Goal: Task Accomplishment & Management: Manage account settings

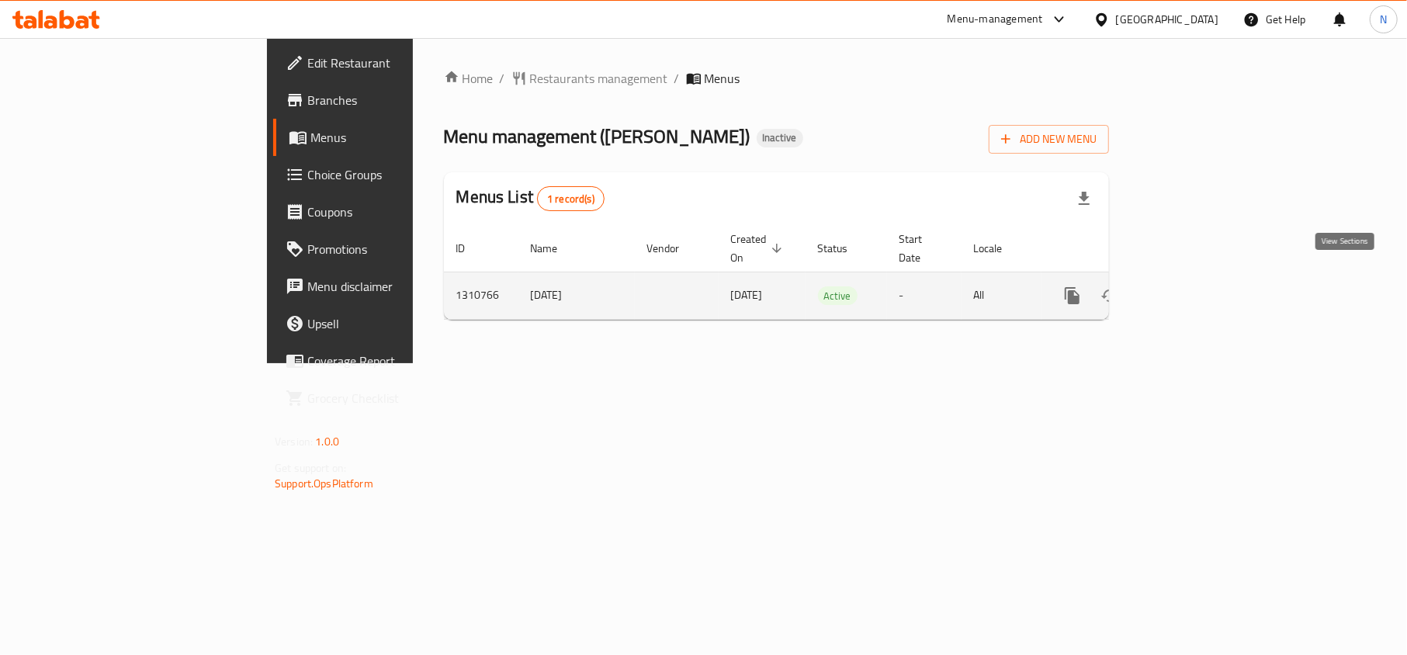
click at [1203, 277] on link "enhanced table" at bounding box center [1183, 295] width 37 height 37
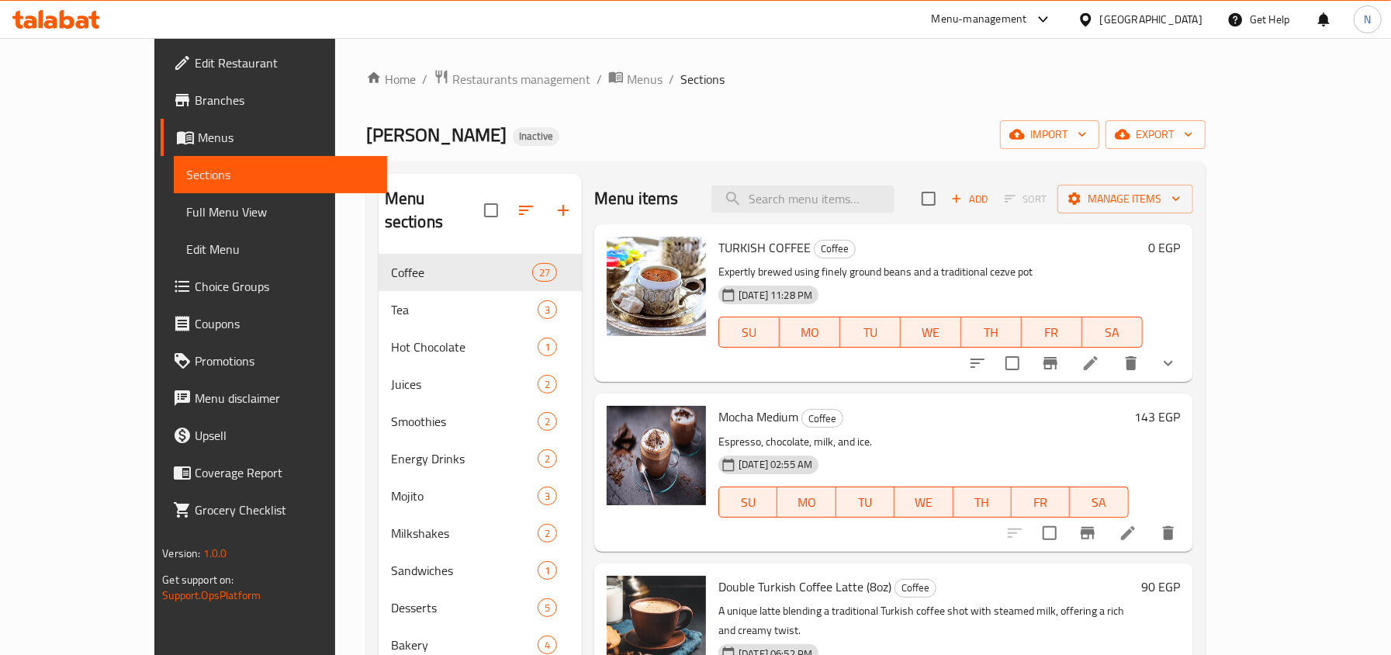
click at [844, 220] on div "Menu items Add Sort Manage items" at bounding box center [893, 199] width 598 height 50
click at [841, 205] on input "search" at bounding box center [803, 198] width 183 height 27
paste input "Louts Frappe"
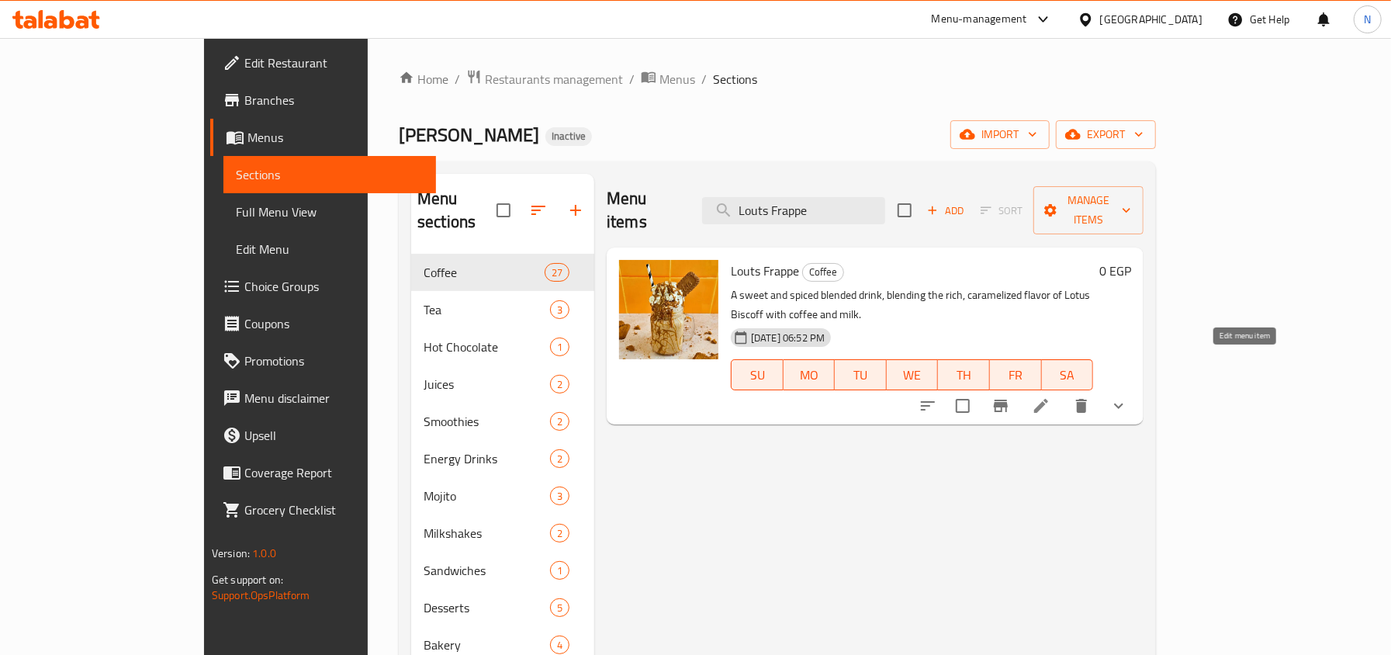
type input "Louts Frappe"
click at [1051, 397] on icon at bounding box center [1041, 406] width 19 height 19
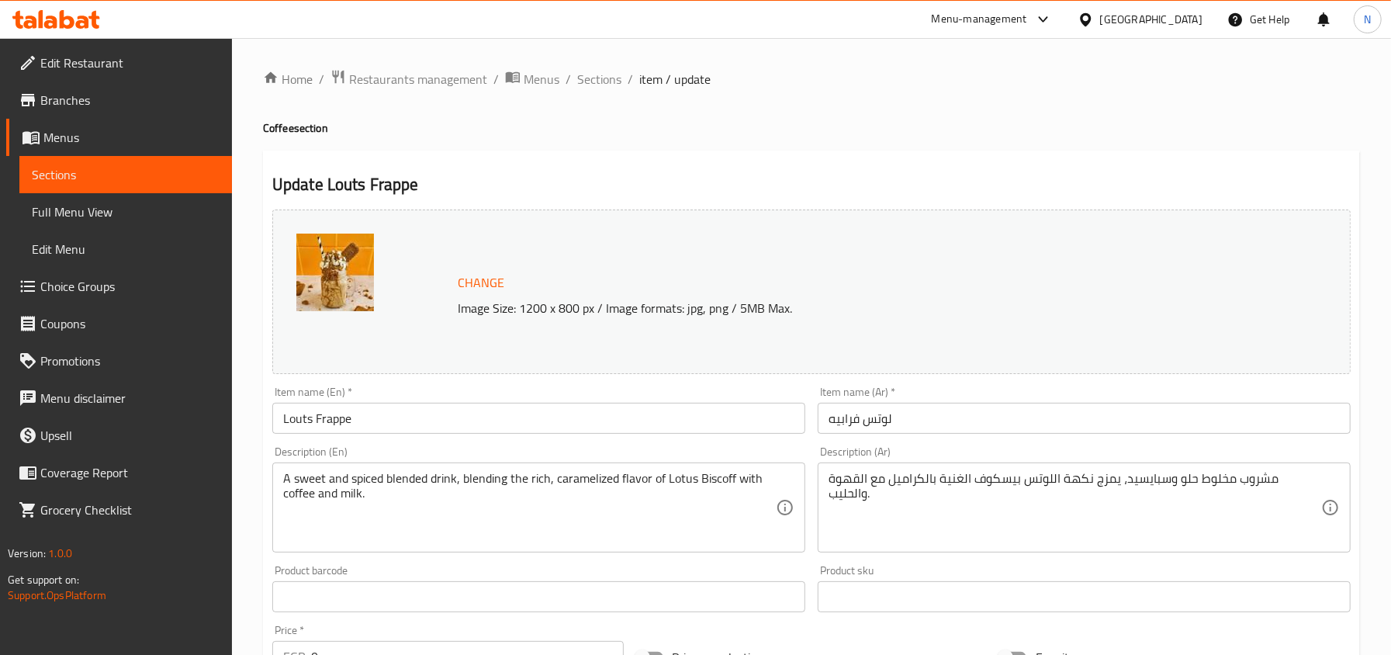
click at [304, 427] on input "Louts Frappe" at bounding box center [538, 418] width 533 height 31
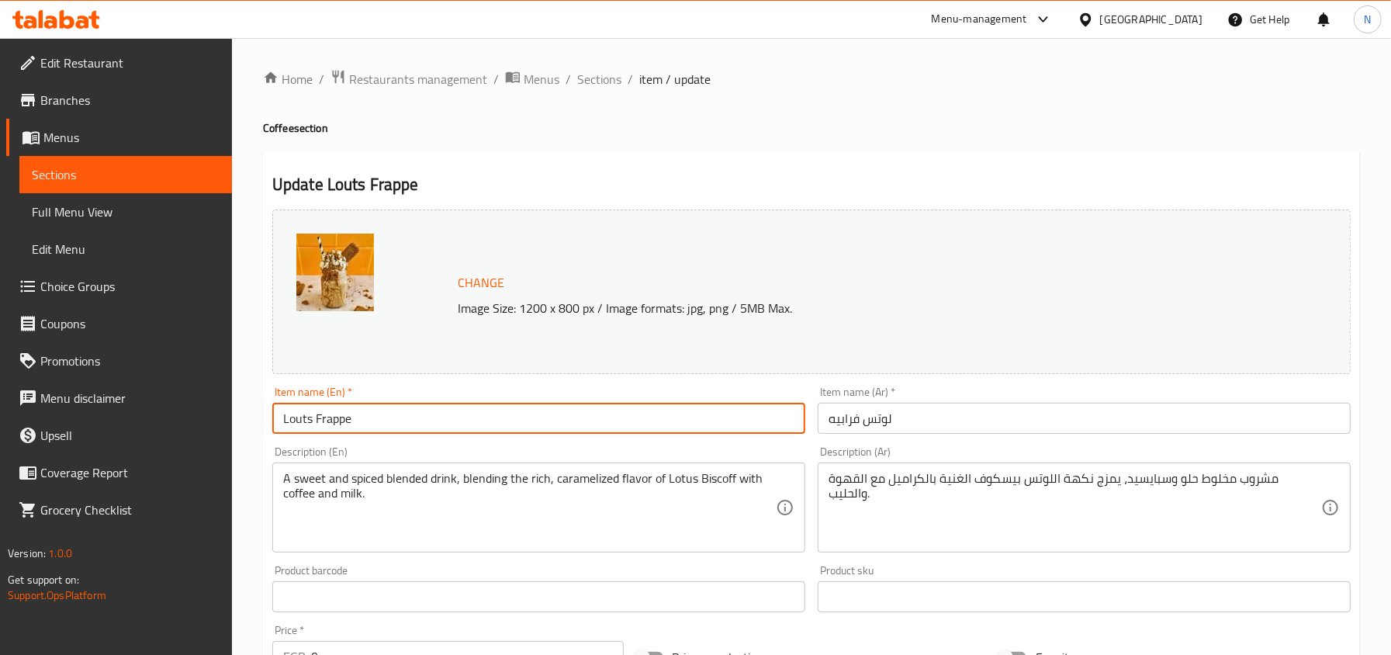
click at [308, 421] on input "Louts Frappe" at bounding box center [538, 418] width 533 height 31
type input "Loutus Frappe"
click at [606, 85] on span "Sections" at bounding box center [599, 79] width 44 height 19
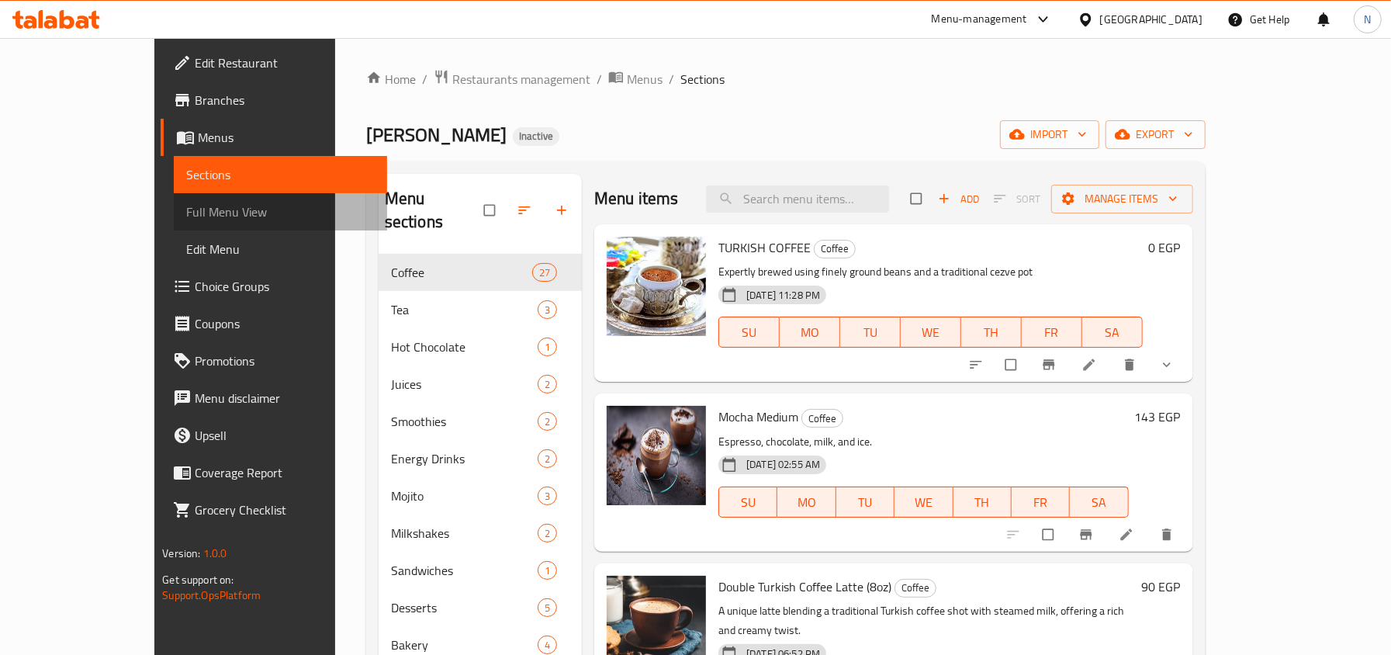
click at [174, 199] on link "Full Menu View" at bounding box center [280, 211] width 213 height 37
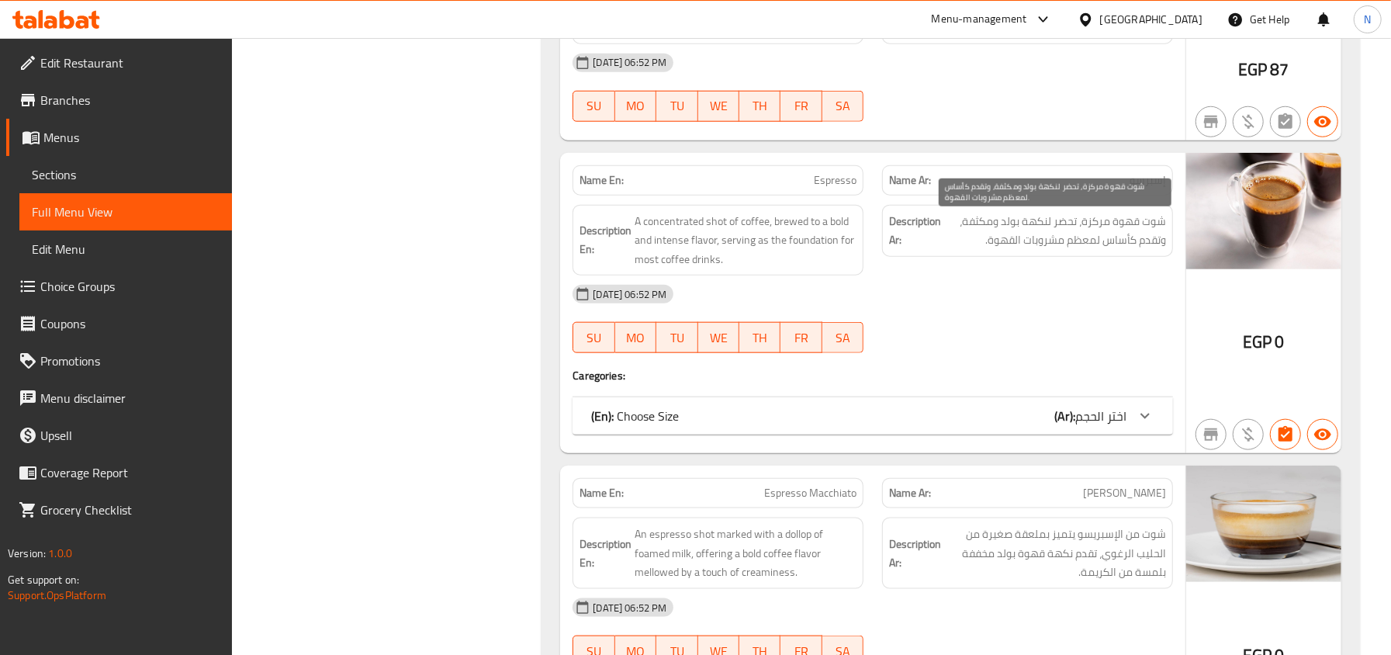
scroll to position [1075, 0]
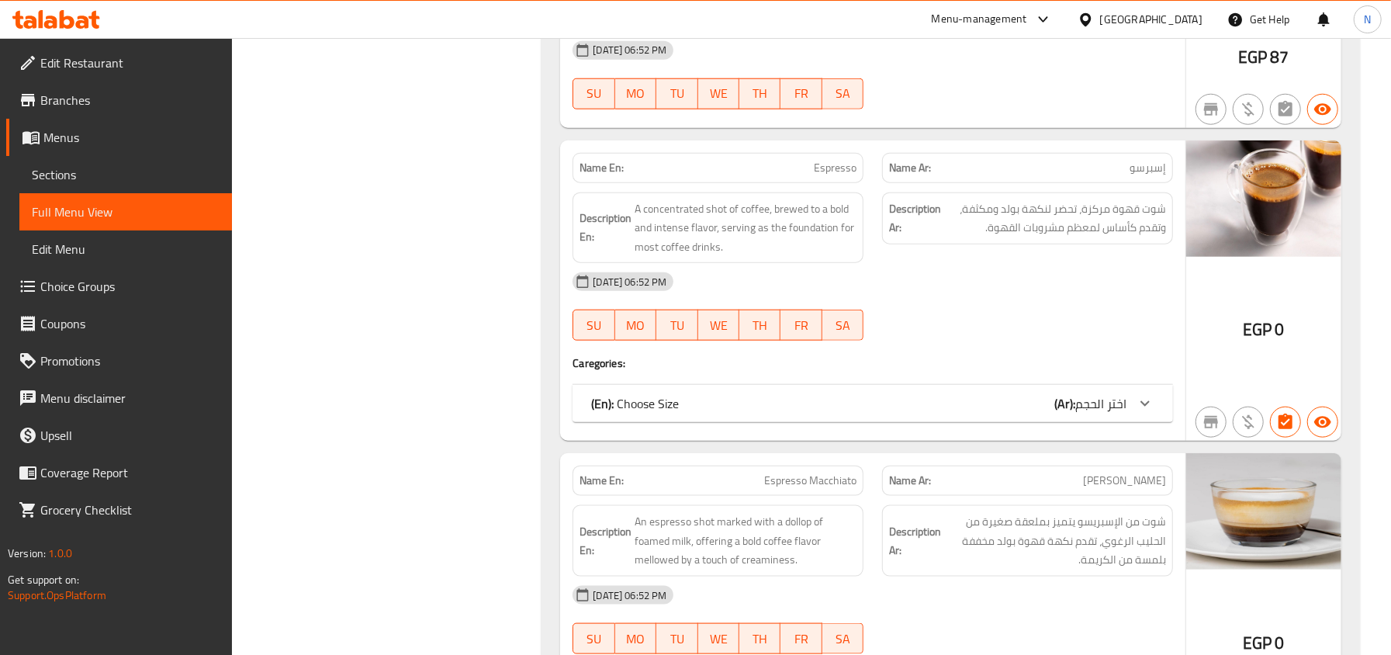
click at [861, 403] on div "(En): Choose Size (Ar): اختر الحجم" at bounding box center [858, 403] width 535 height 19
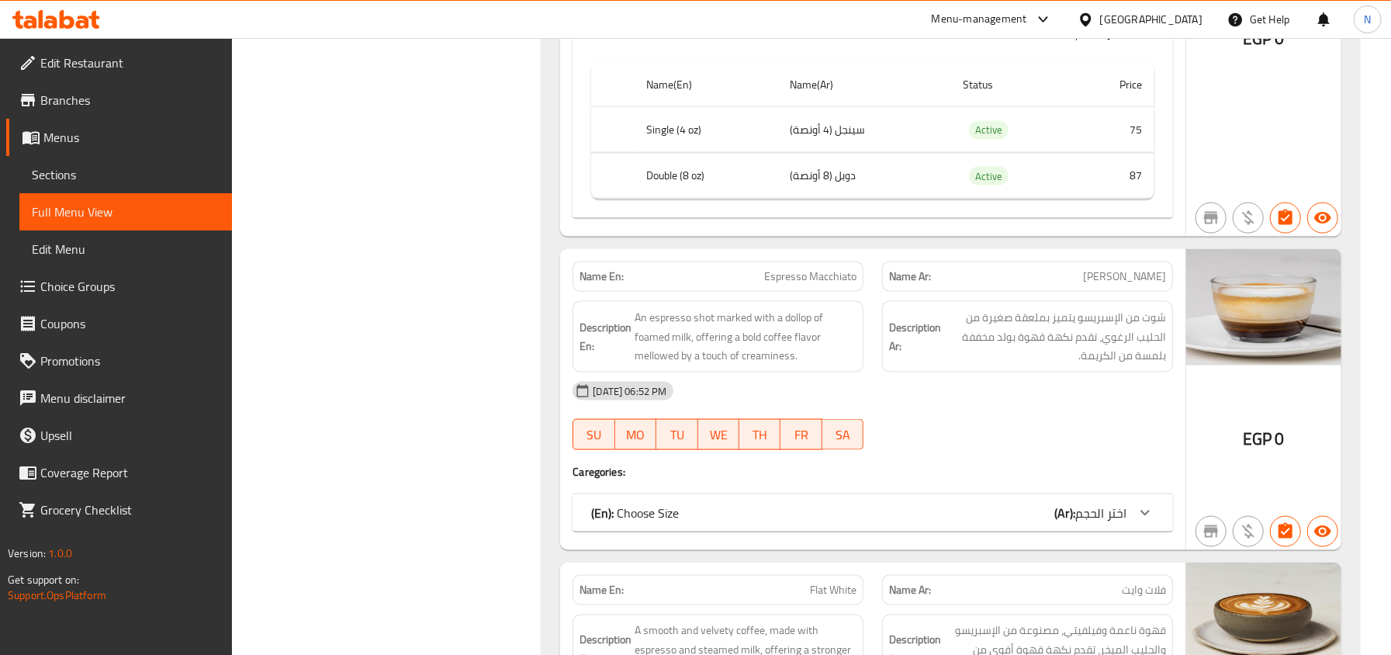
scroll to position [1490, 0]
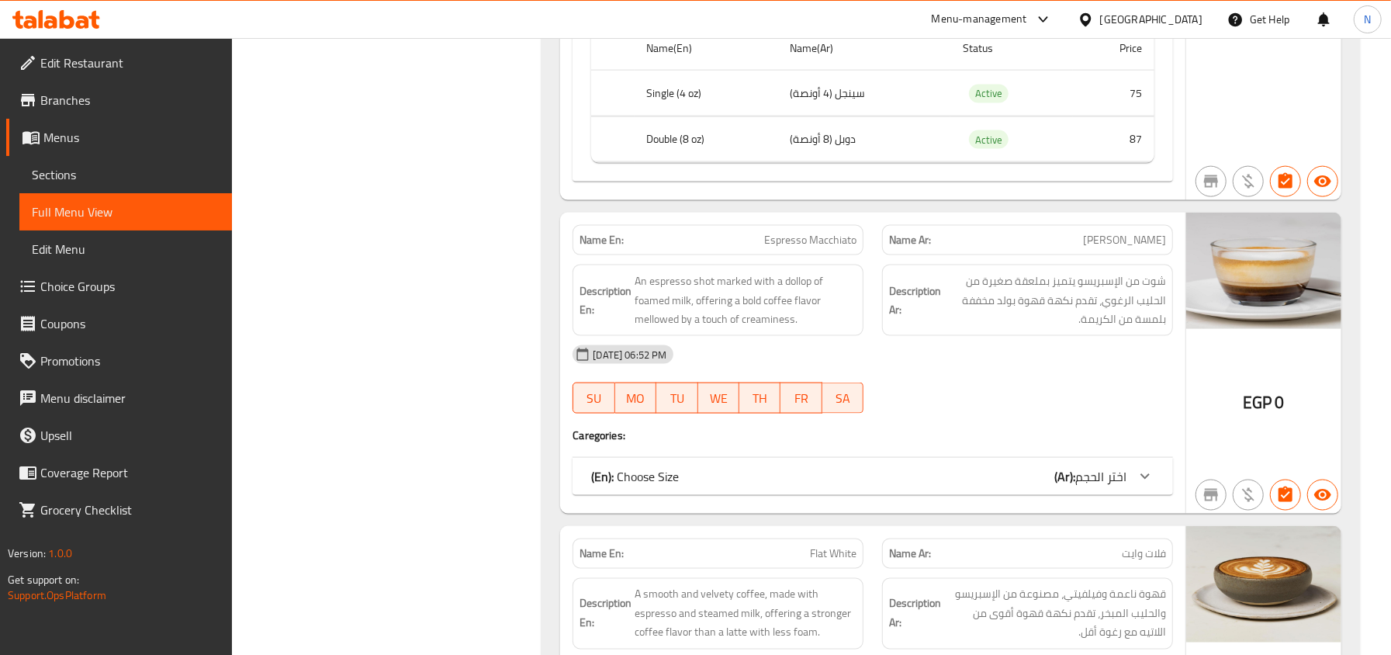
click at [892, 466] on div "(En): Choose Size (Ar): اختر الحجم Name(En) Name(Ar) Status Price Single (4 oz)…" at bounding box center [873, 476] width 601 height 37
click at [897, 495] on div "(En): Choose Size (Ar): اختر الحجم" at bounding box center [873, 476] width 601 height 37
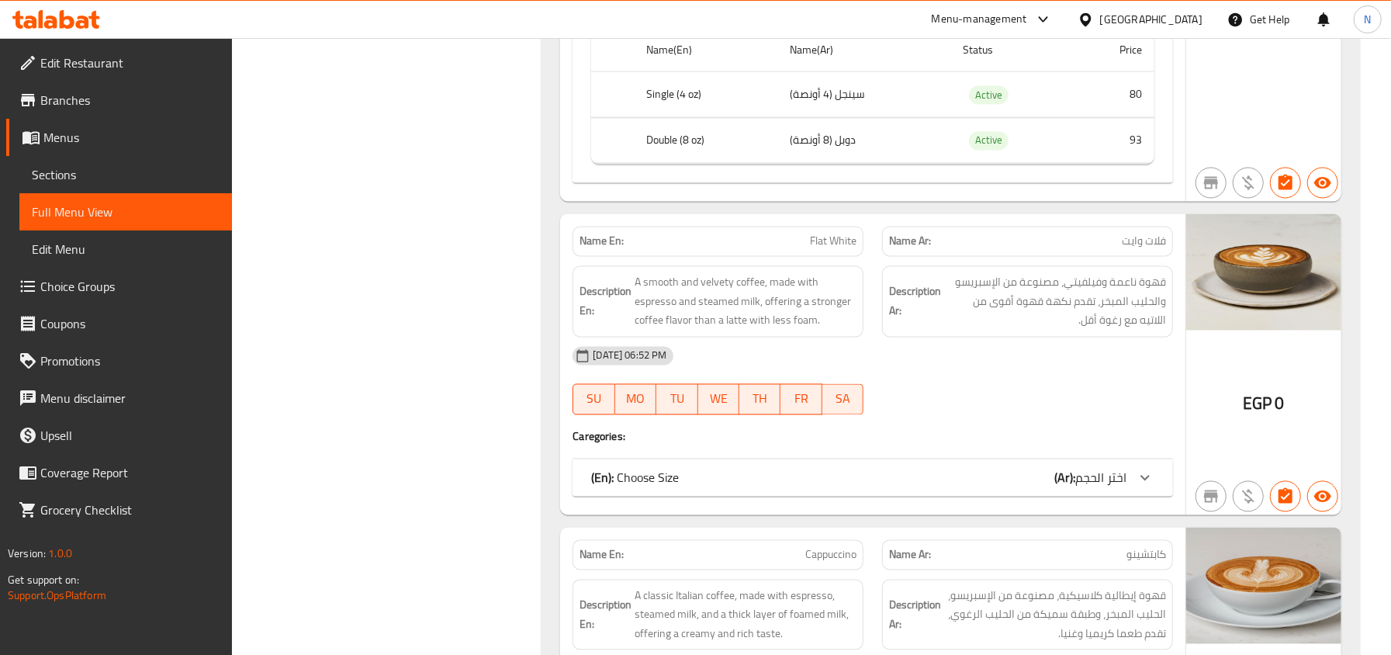
scroll to position [2007, 0]
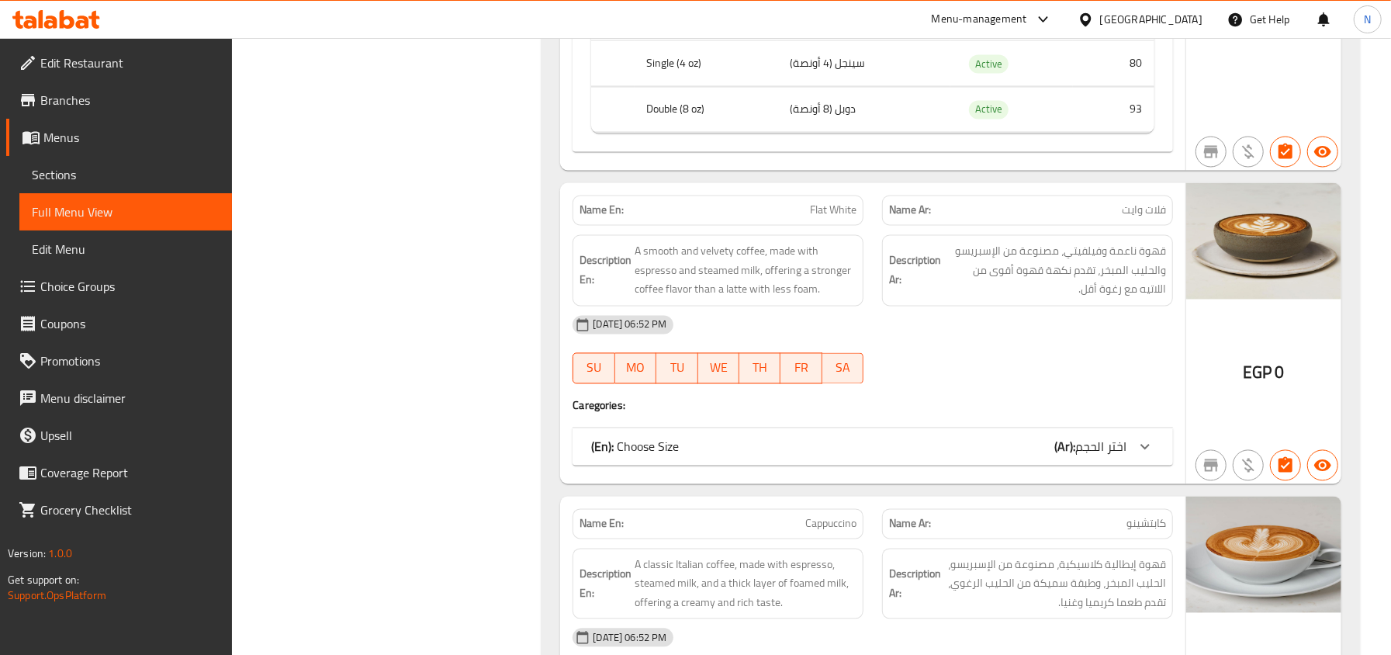
click at [934, 456] on div "(En): Choose Size (Ar): اختر الحجم" at bounding box center [858, 447] width 535 height 19
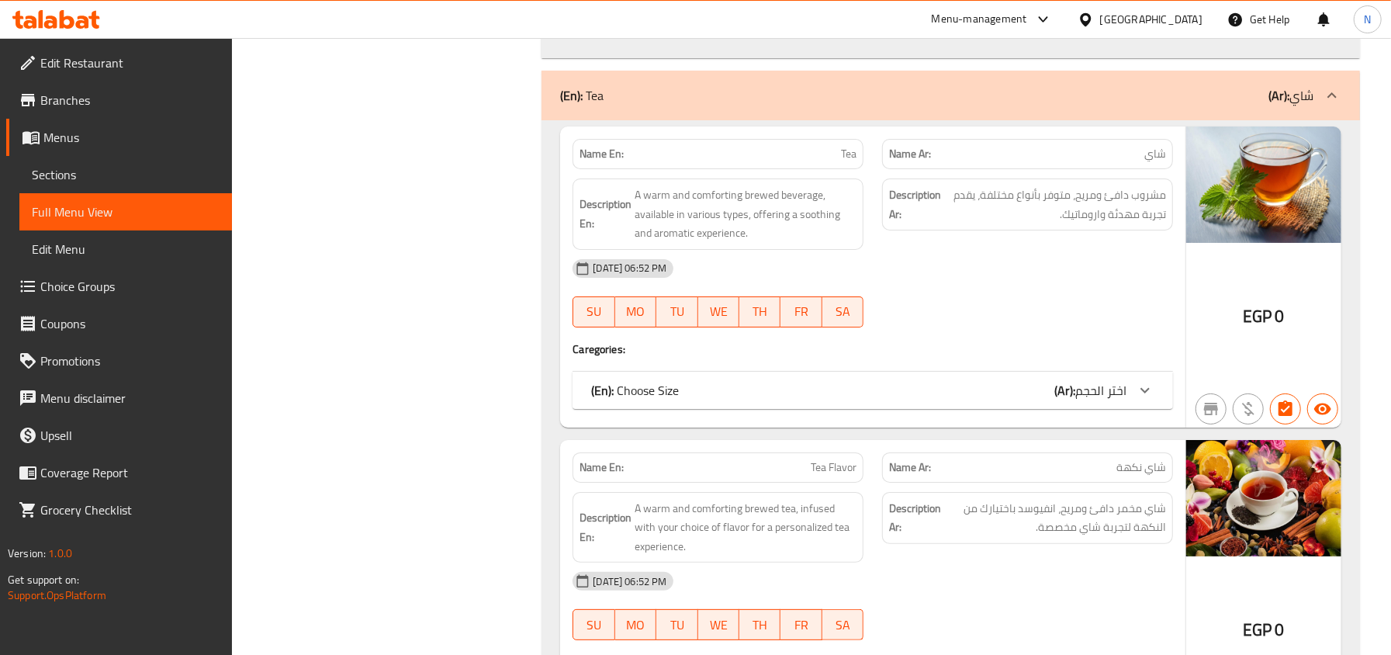
scroll to position [8303, 0]
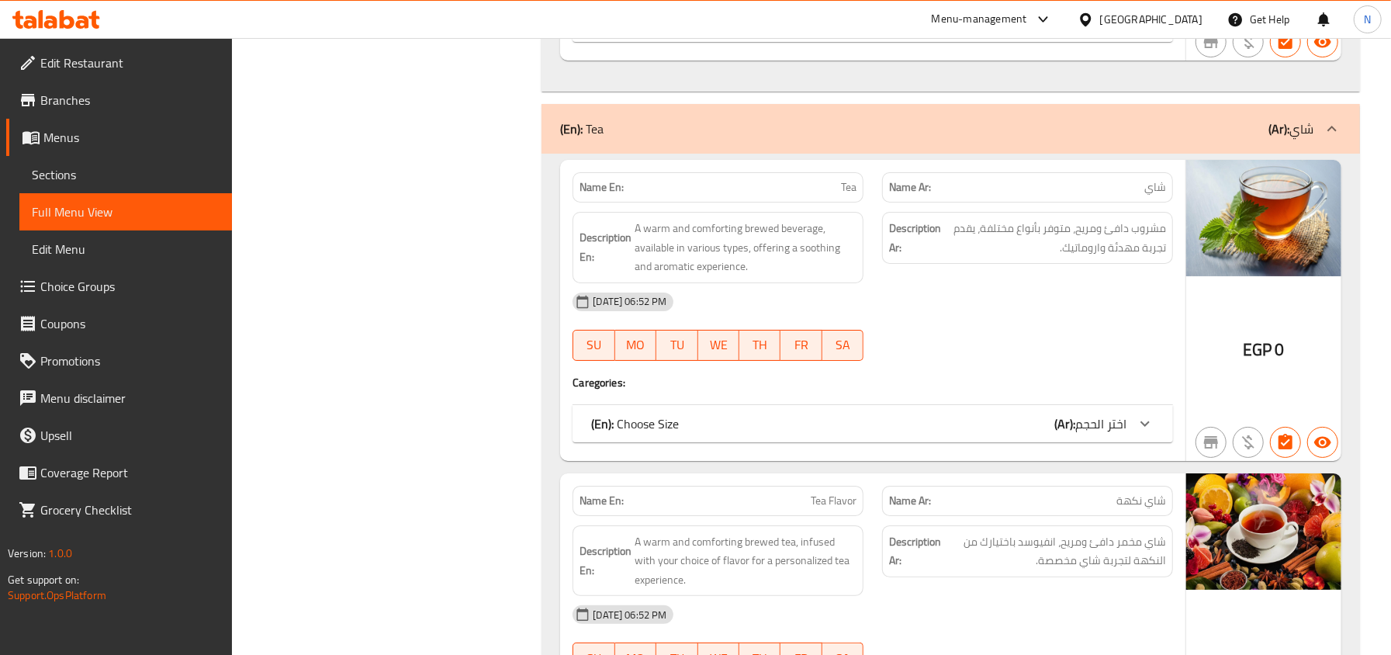
click at [913, 433] on div "(En): Choose Size (Ar): اختر الحجم" at bounding box center [858, 423] width 535 height 19
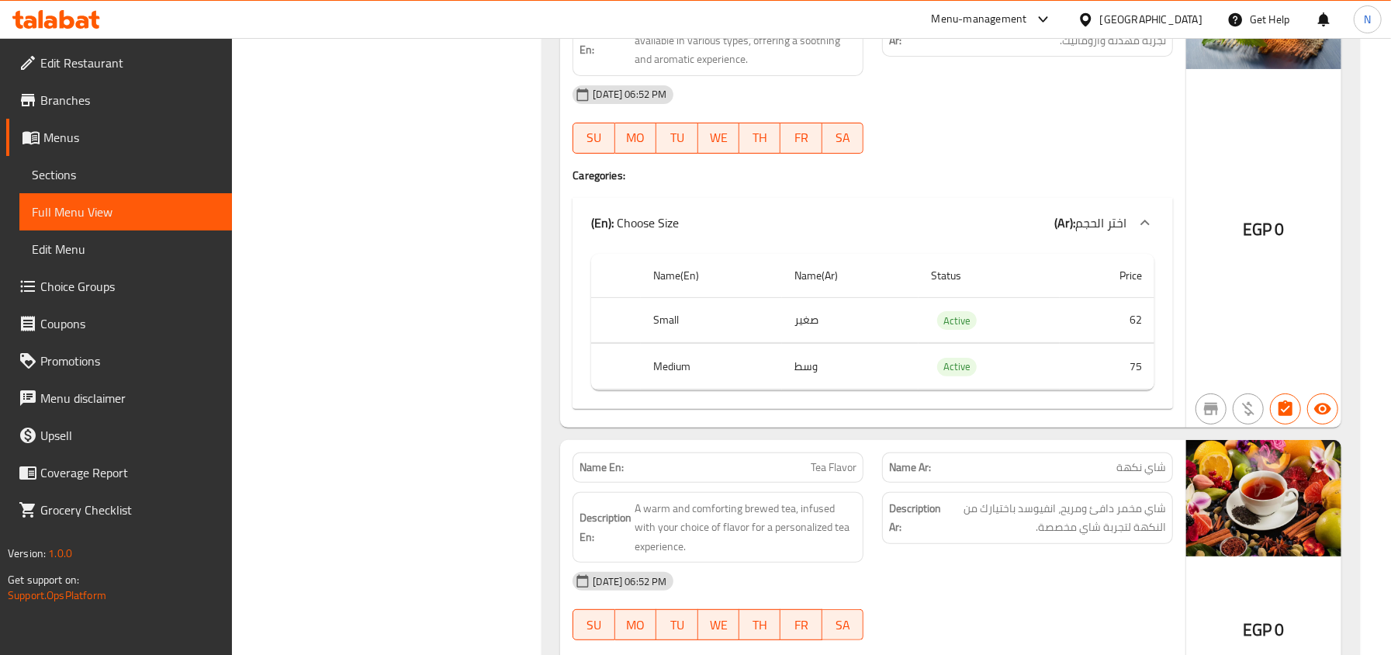
scroll to position [8717, 0]
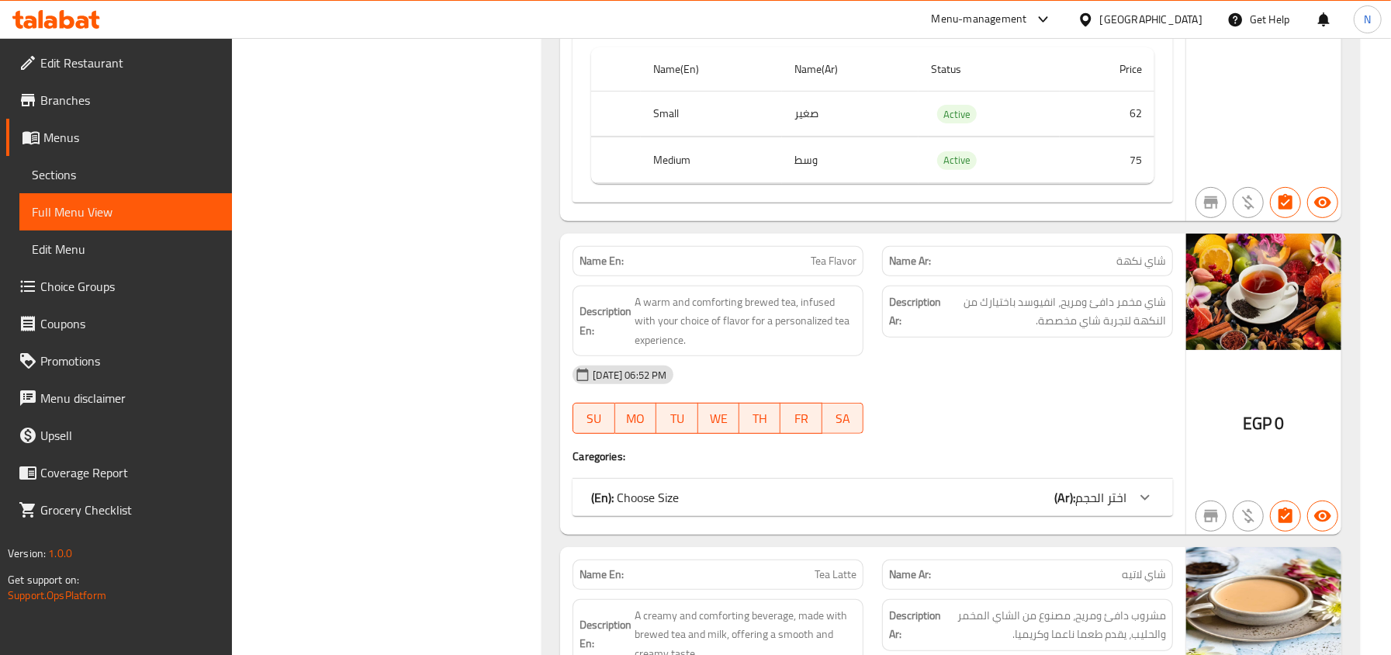
click at [888, 507] on div "(En): Choose Size (Ar): اختر الحجم" at bounding box center [858, 497] width 535 height 19
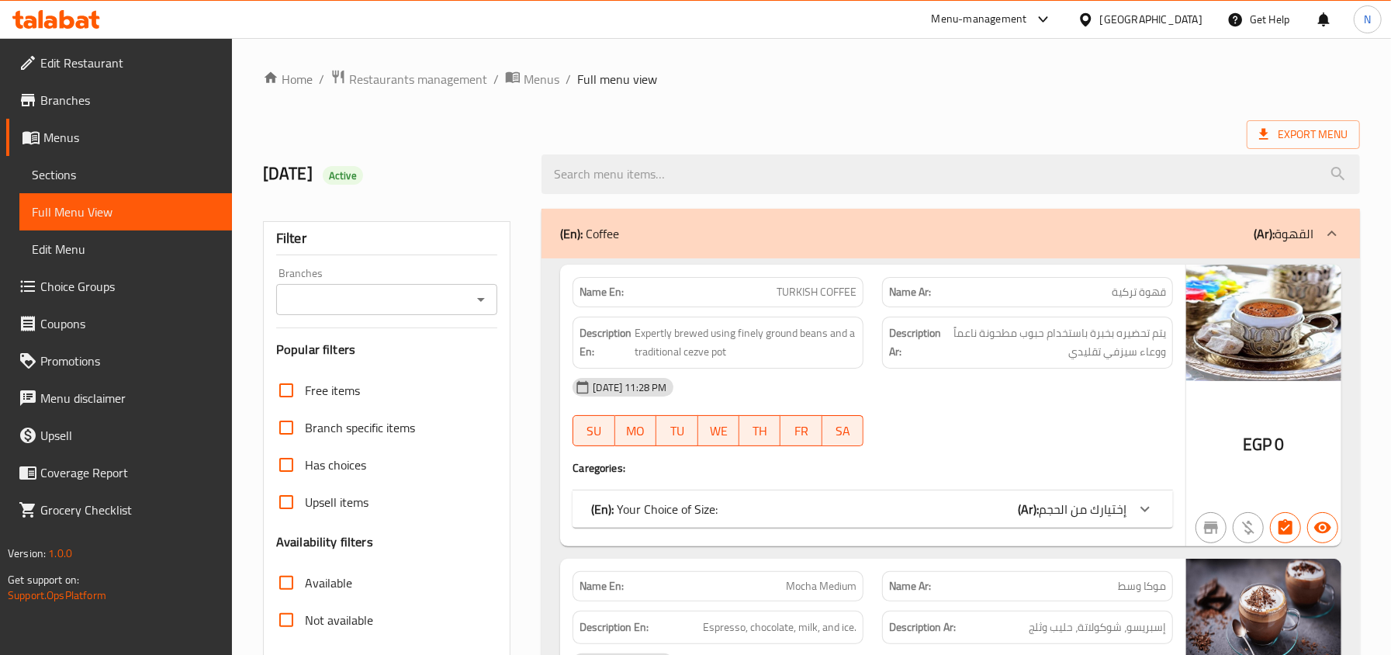
scroll to position [693, 0]
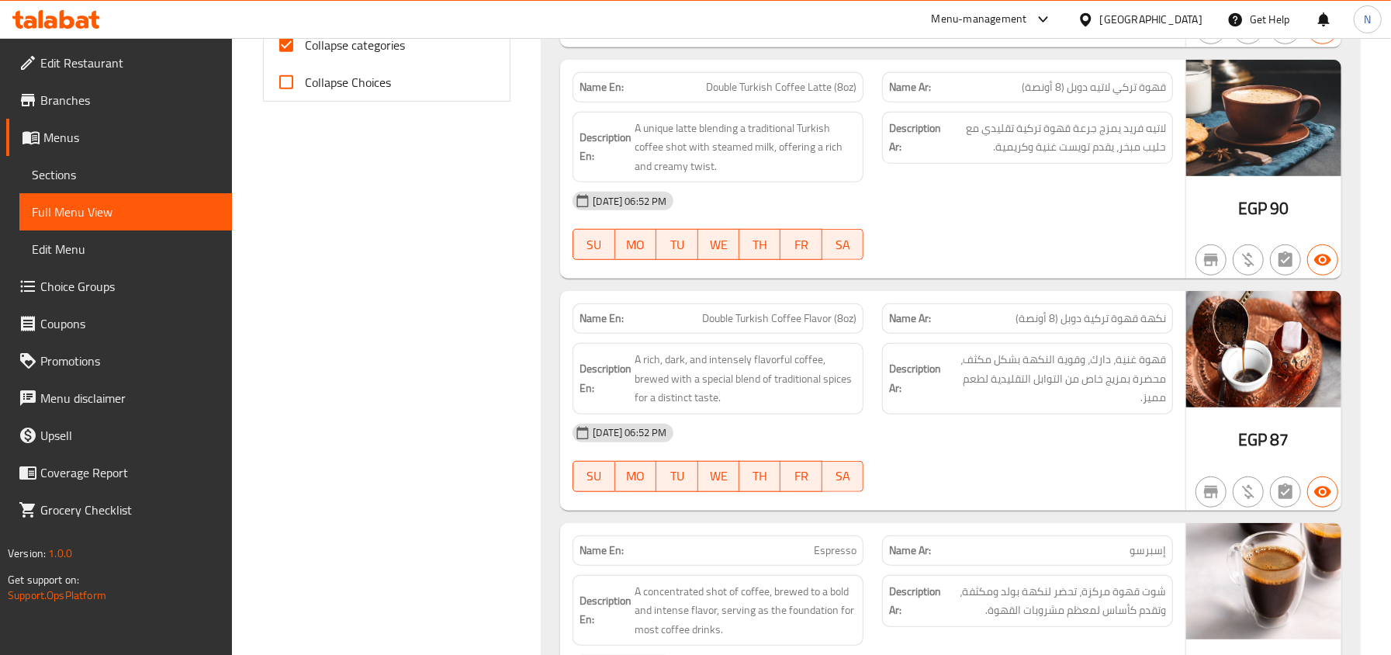
click at [389, 50] on span "Collapse categories" at bounding box center [355, 45] width 100 height 19
click at [305, 50] on input "Collapse categories" at bounding box center [286, 44] width 37 height 37
checkbox input "false"
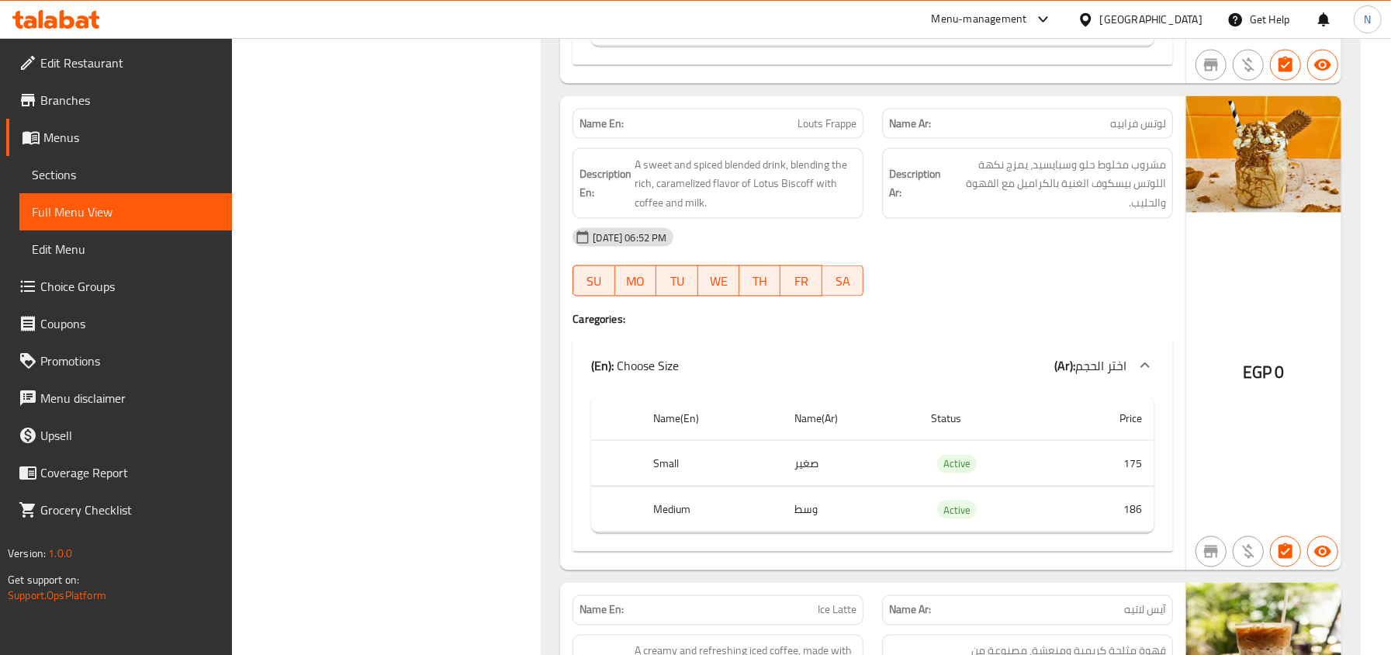
scroll to position [9930, 0]
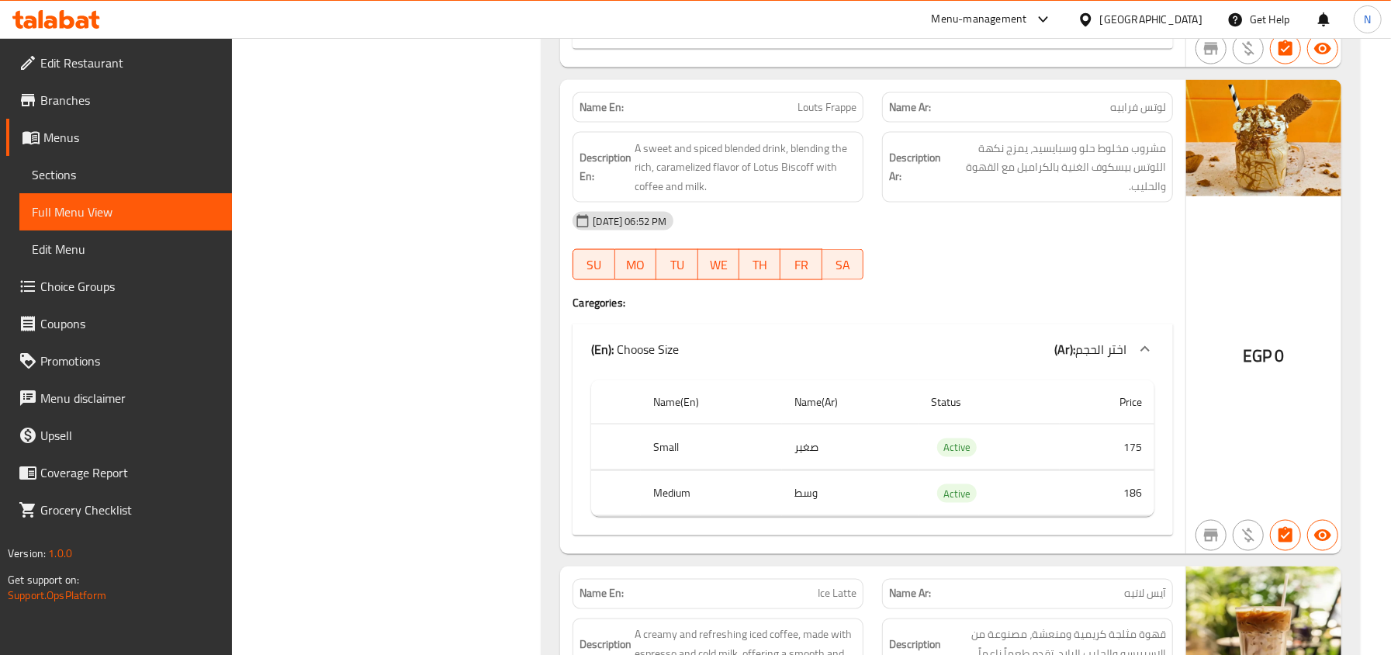
click at [833, 116] on span "Louts Frappe" at bounding box center [827, 107] width 59 height 16
copy span "Louts Frappe"
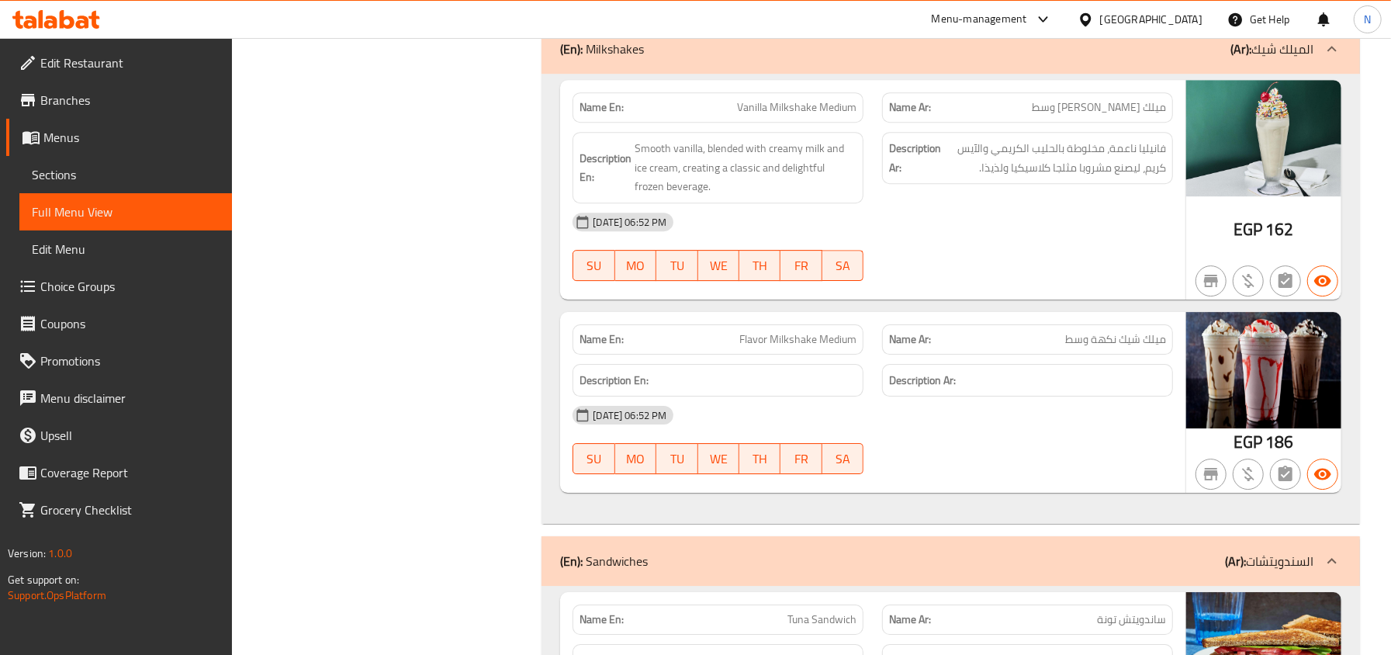
scroll to position [15936, 0]
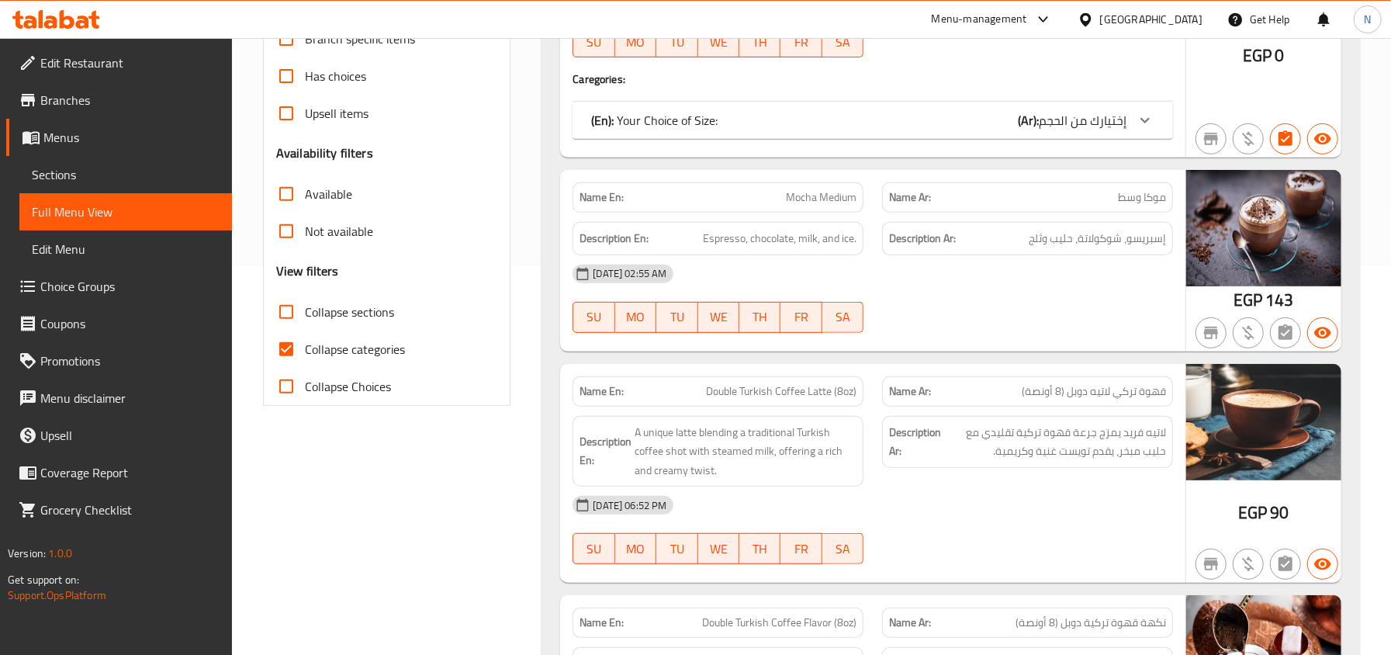
scroll to position [517, 0]
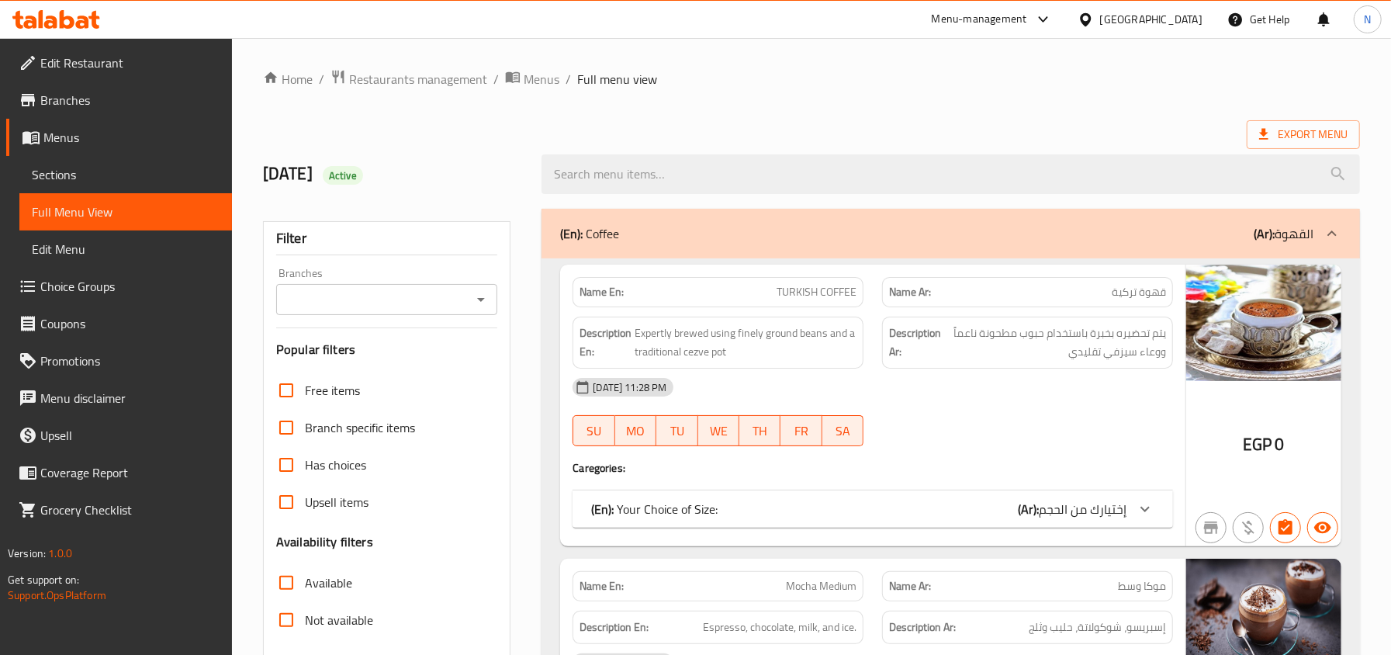
drag, startPoint x: 43, startPoint y: 177, endPoint x: 480, endPoint y: 157, distance: 436.5
click at [43, 177] on span "Sections" at bounding box center [126, 174] width 188 height 19
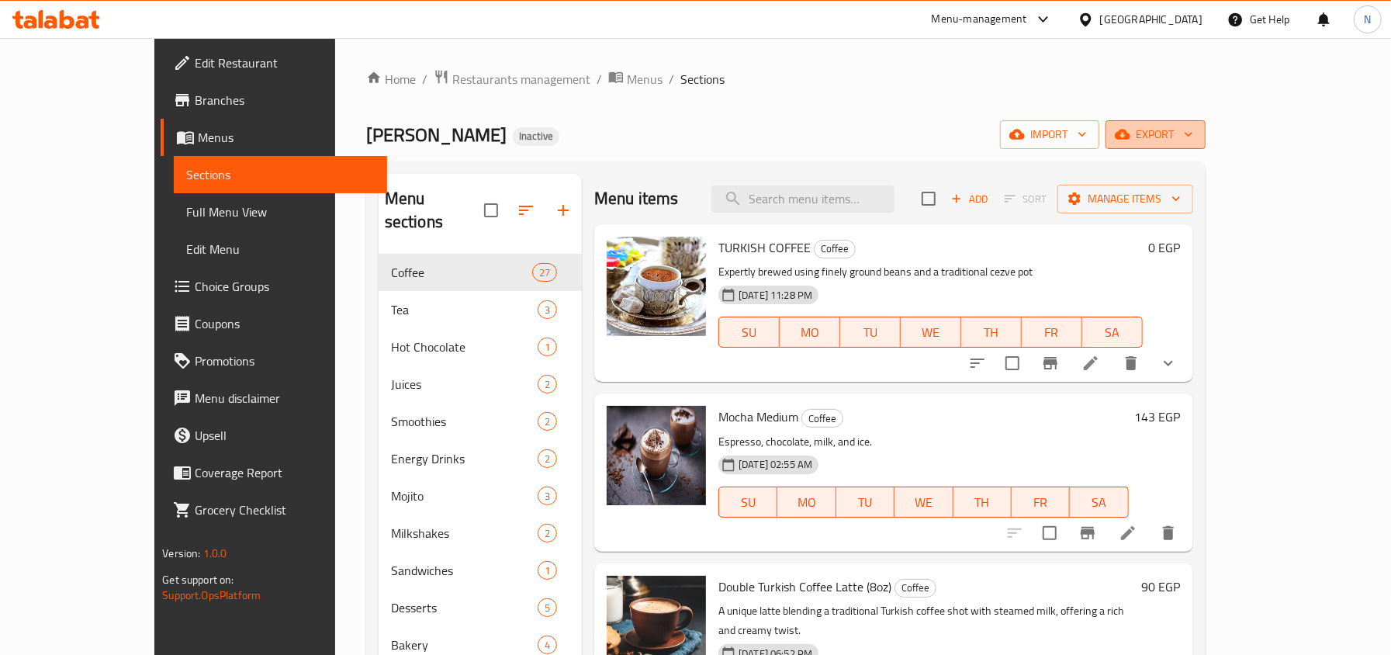
click at [1193, 143] on span "export" at bounding box center [1155, 134] width 75 height 19
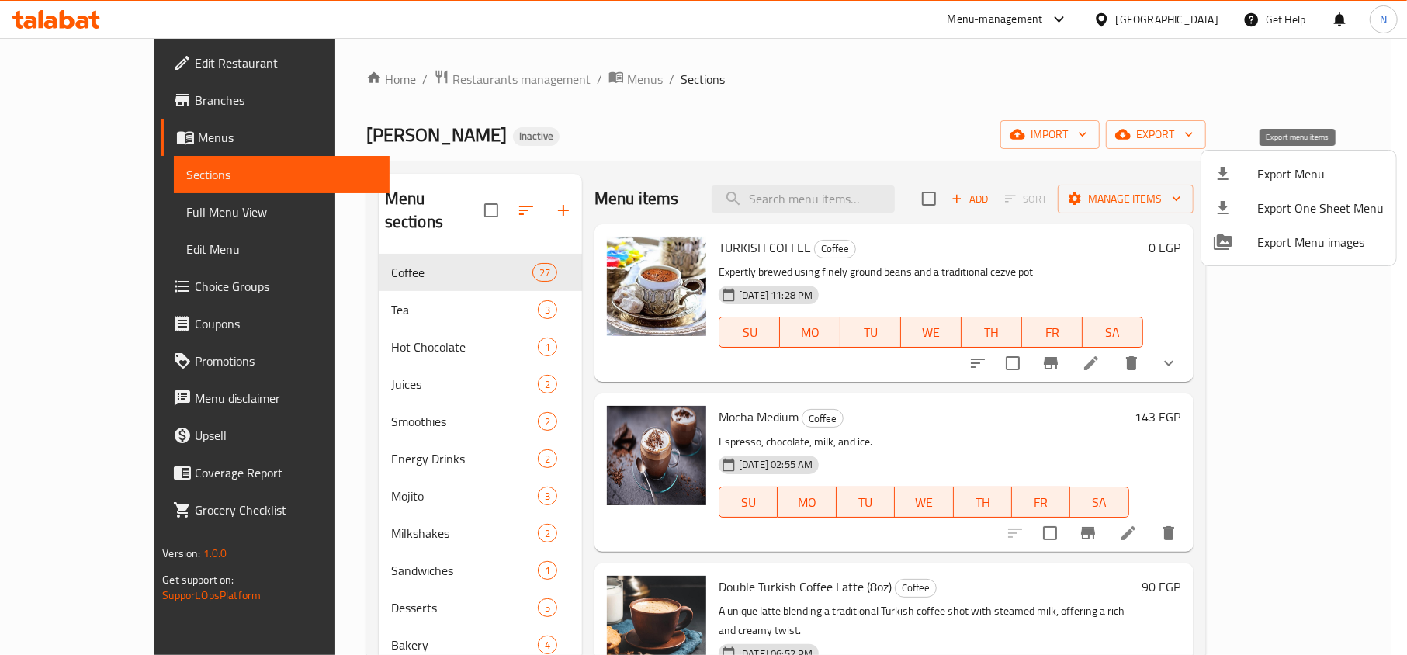
click at [1265, 172] on span "Export Menu" at bounding box center [1320, 173] width 126 height 19
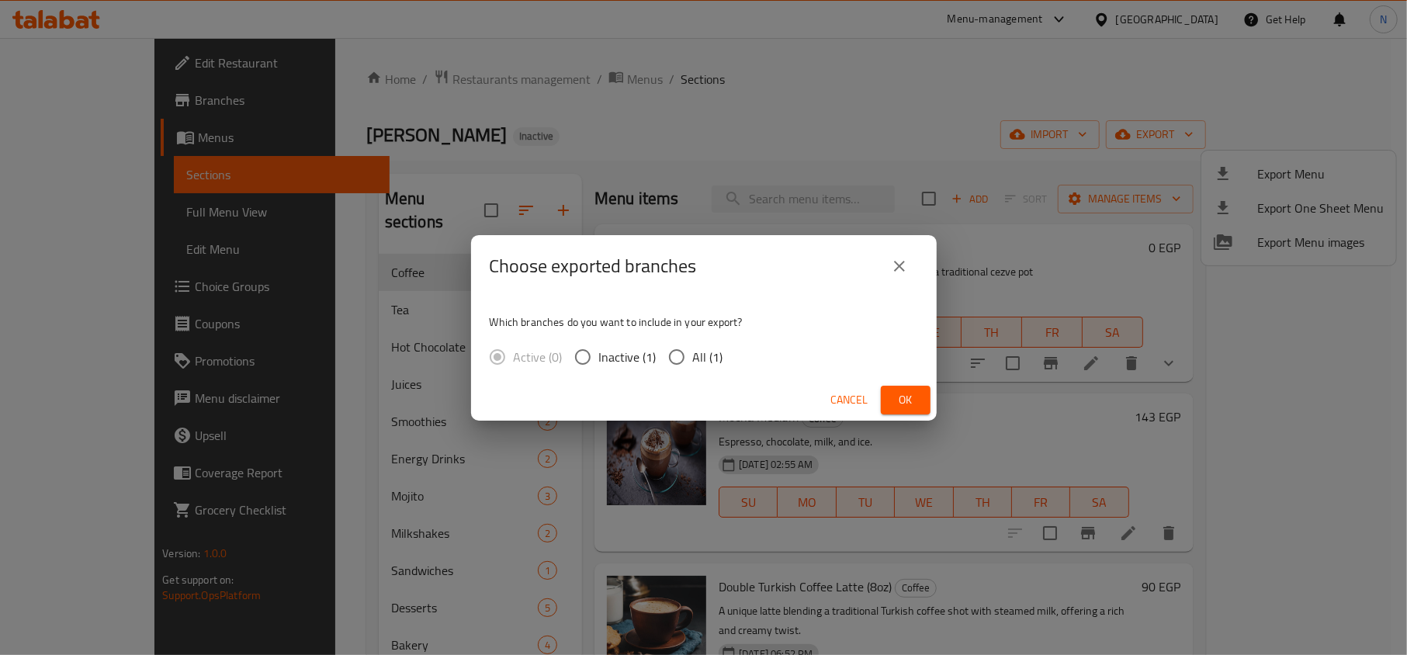
click at [700, 349] on span "All (1)" at bounding box center [708, 357] width 30 height 19
click at [693, 349] on input "All (1)" at bounding box center [676, 357] width 33 height 33
radio input "true"
click at [923, 407] on button "Ok" at bounding box center [906, 400] width 50 height 29
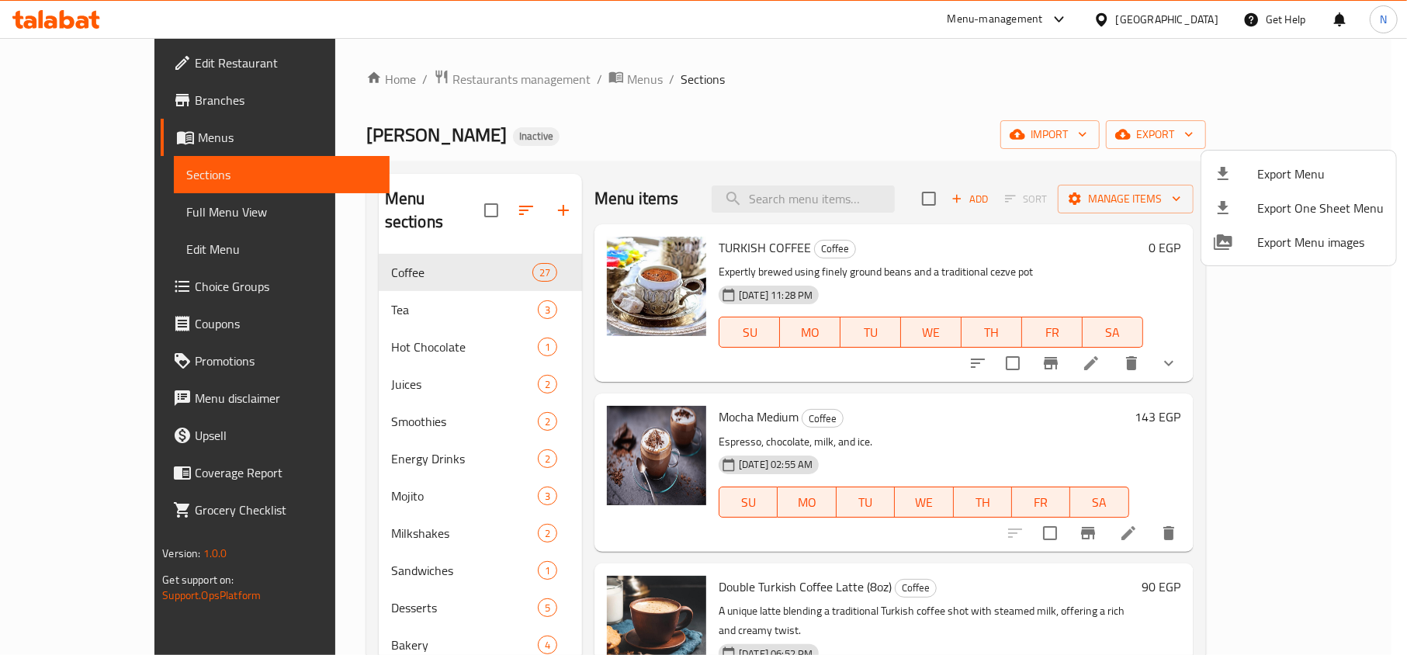
click at [75, 214] on div at bounding box center [703, 327] width 1407 height 655
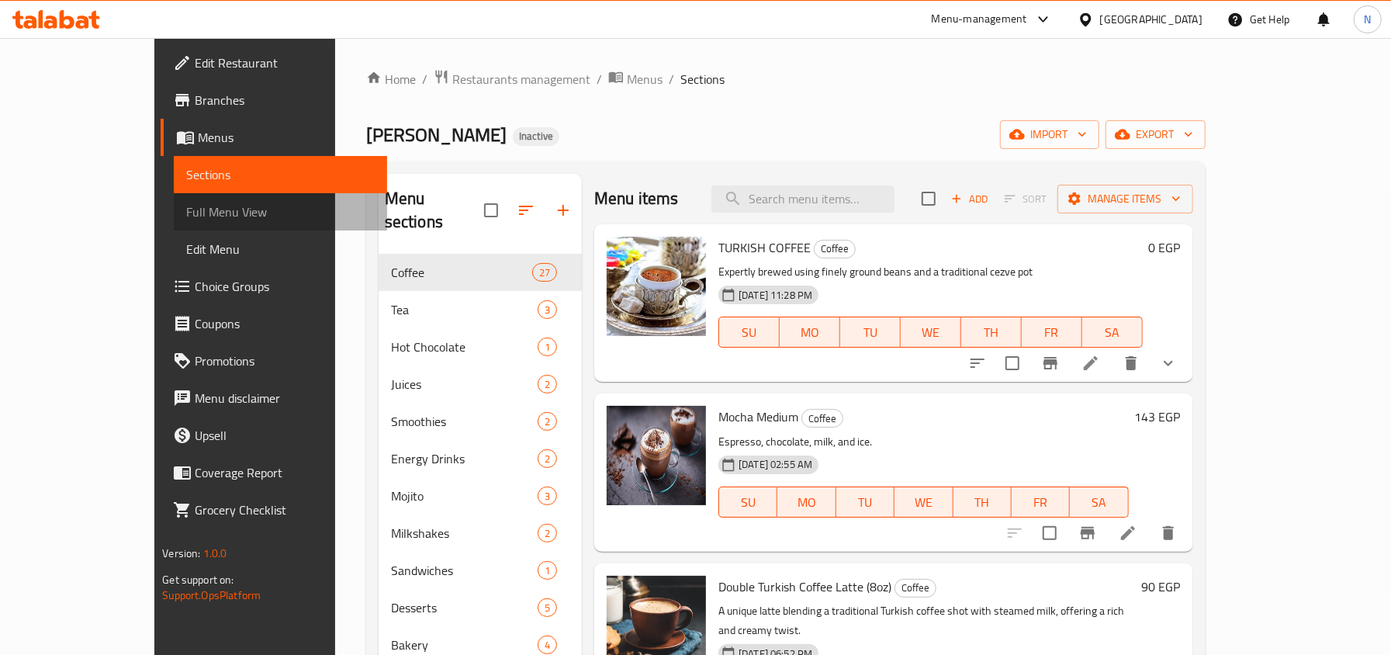
click at [174, 196] on link "Full Menu View" at bounding box center [280, 211] width 213 height 37
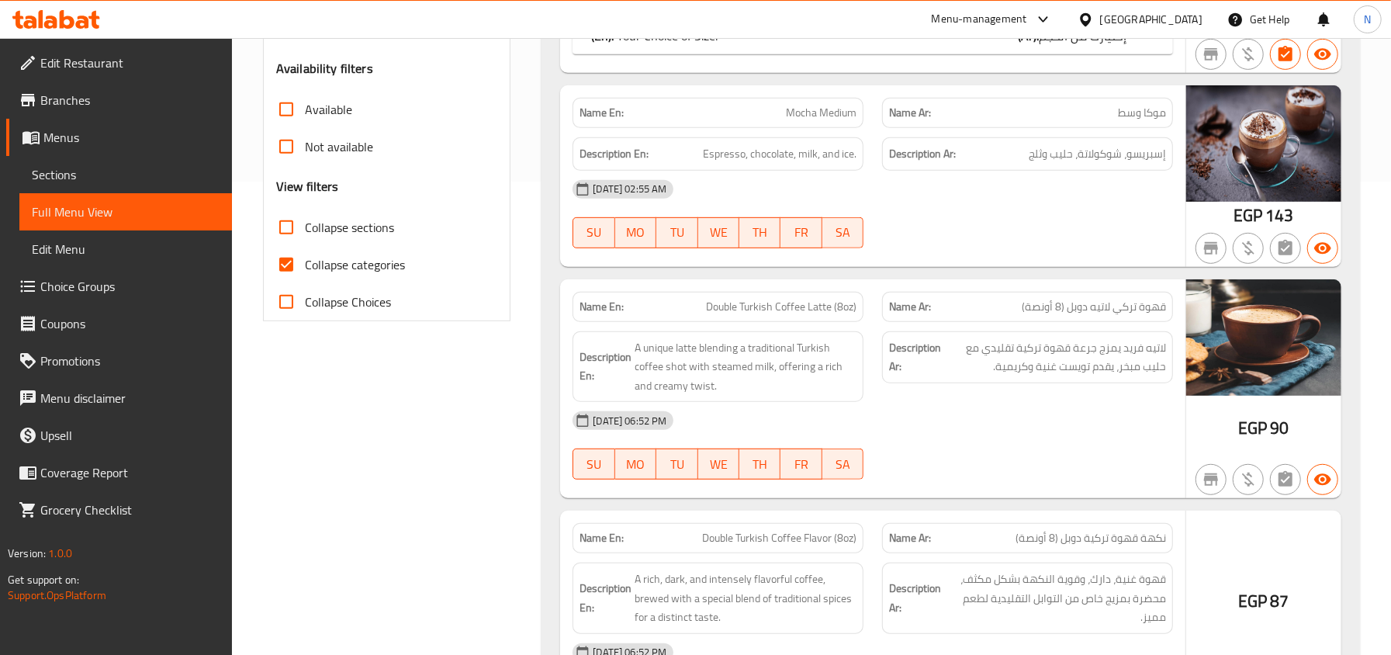
scroll to position [517, 0]
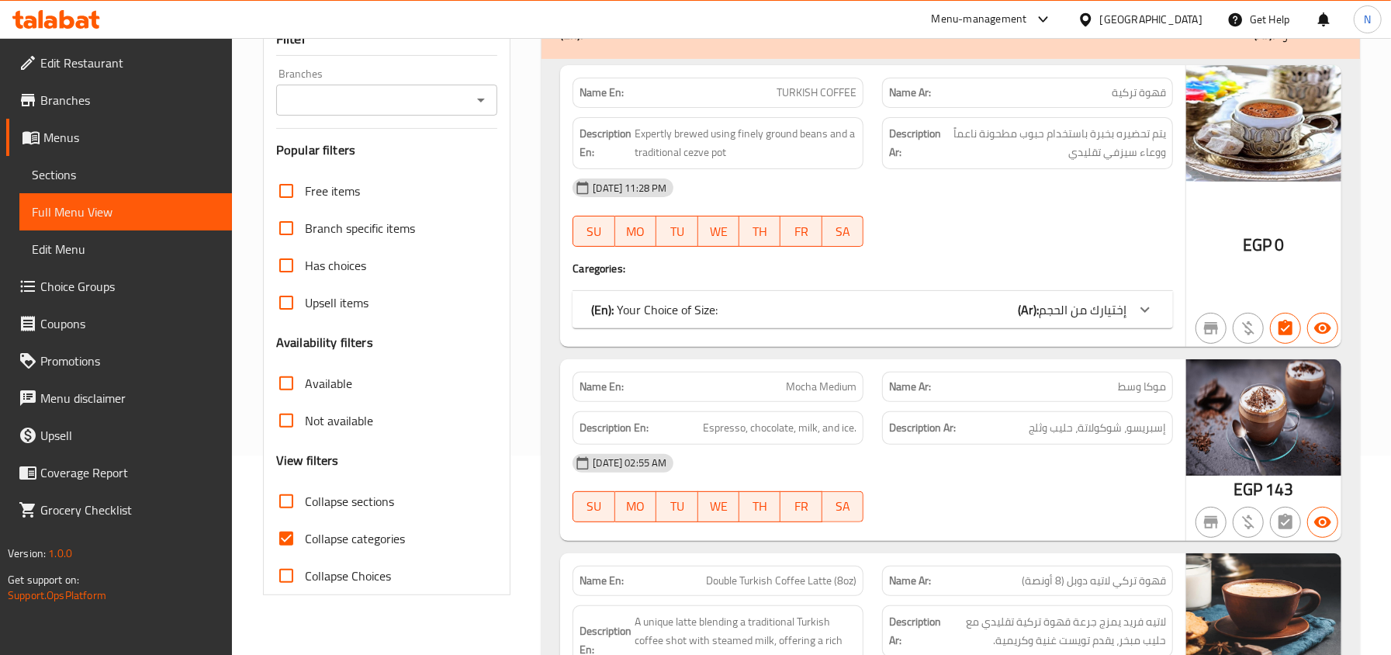
scroll to position [206, 0]
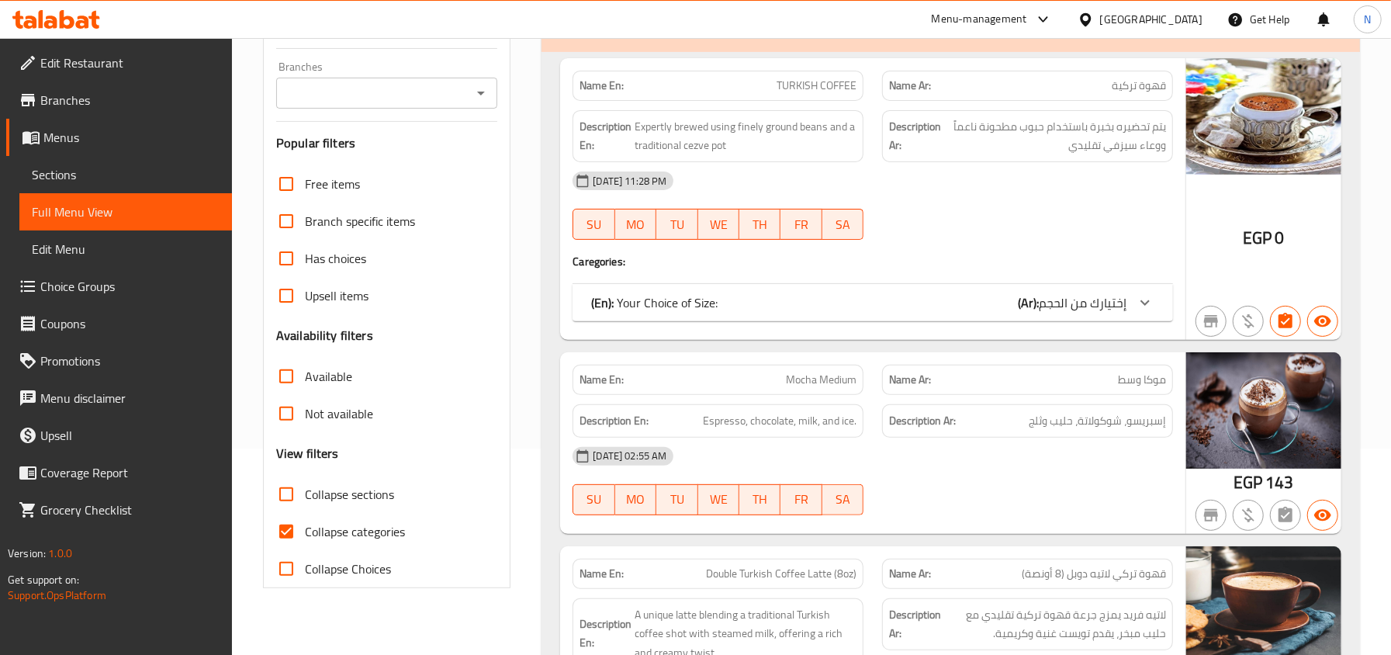
click at [352, 518] on label "Collapse categories" at bounding box center [336, 531] width 137 height 37
click at [305, 518] on input "Collapse categories" at bounding box center [286, 531] width 37 height 37
checkbox input "false"
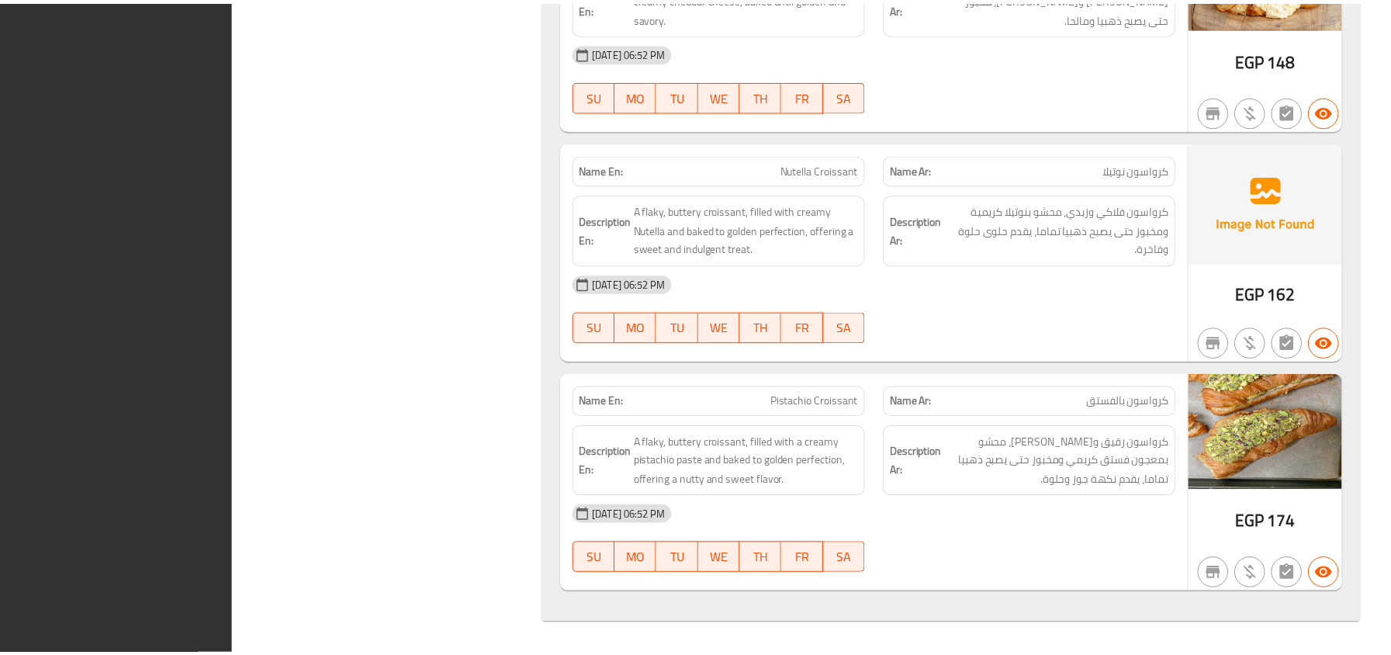
scroll to position [18497, 0]
